Goal: Navigation & Orientation: Find specific page/section

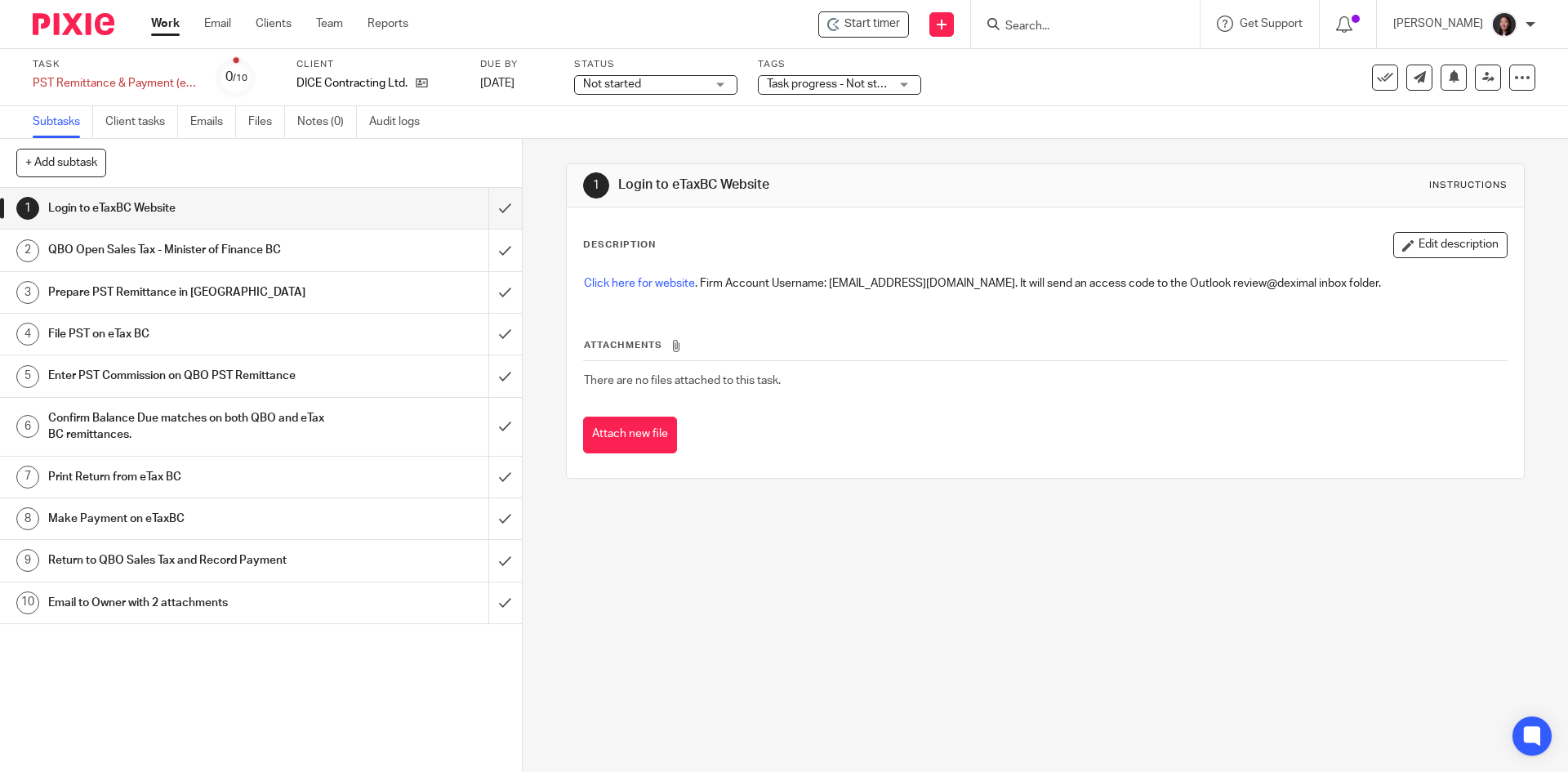
click at [154, 15] on link "Work" at bounding box center [165, 23] width 28 height 16
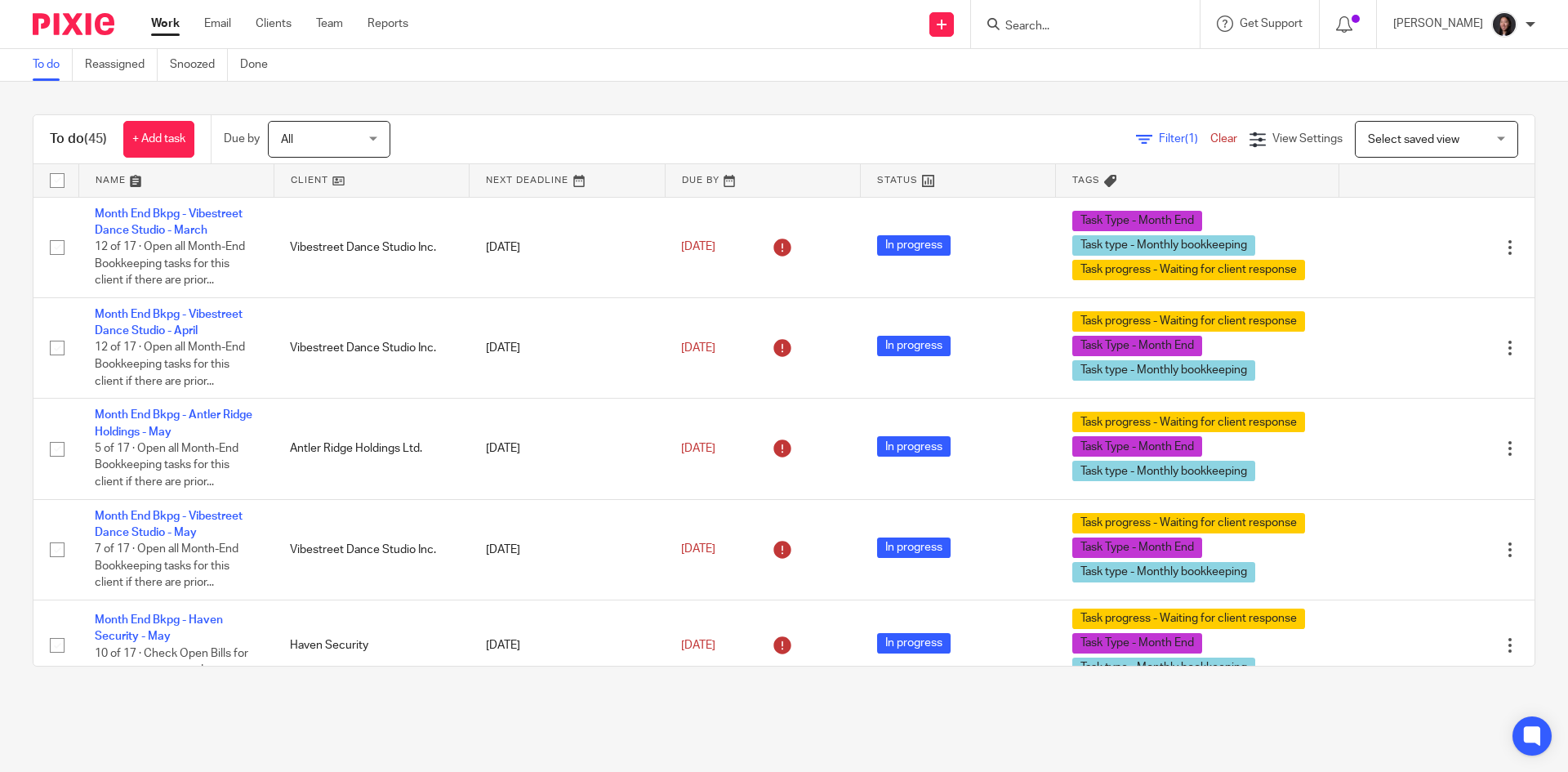
click at [376, 187] on link at bounding box center [371, 180] width 195 height 32
